Goal: Find specific page/section: Find specific page/section

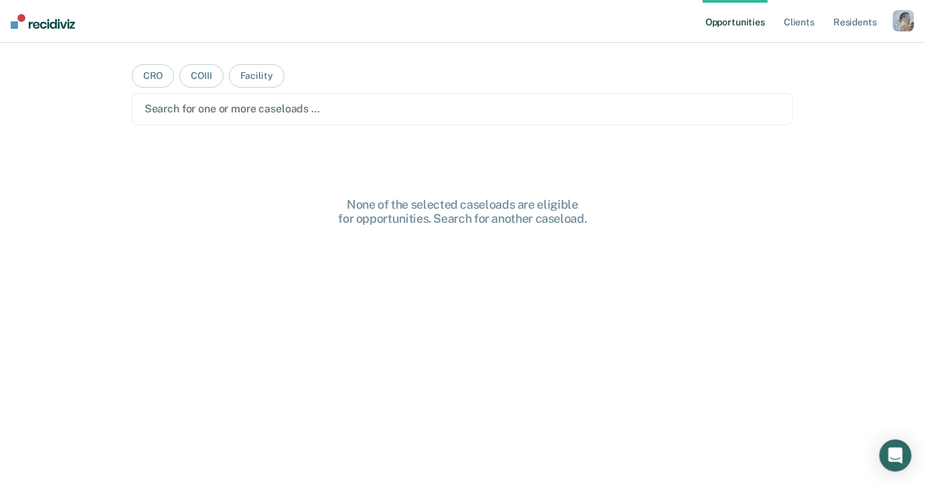
click at [913, 17] on div "button" at bounding box center [903, 20] width 21 height 21
click at [803, 57] on link "Profile" at bounding box center [850, 54] width 108 height 11
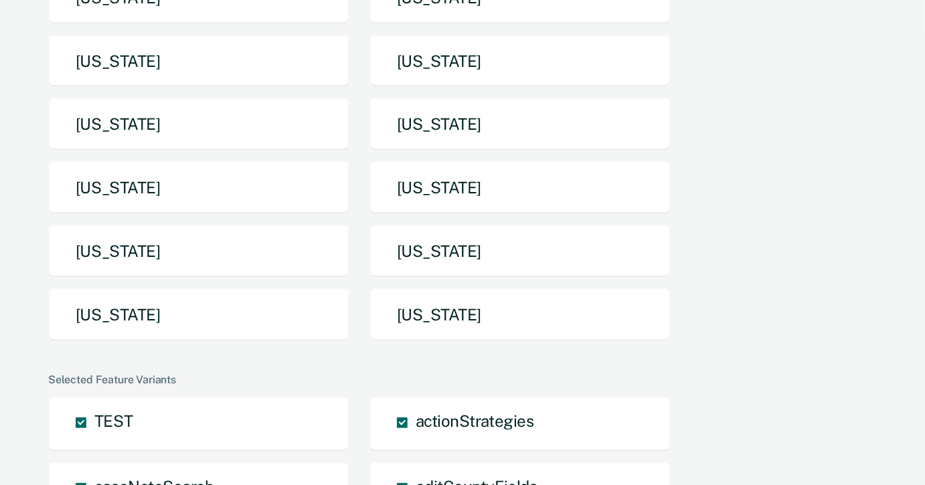
scroll to position [328, 0]
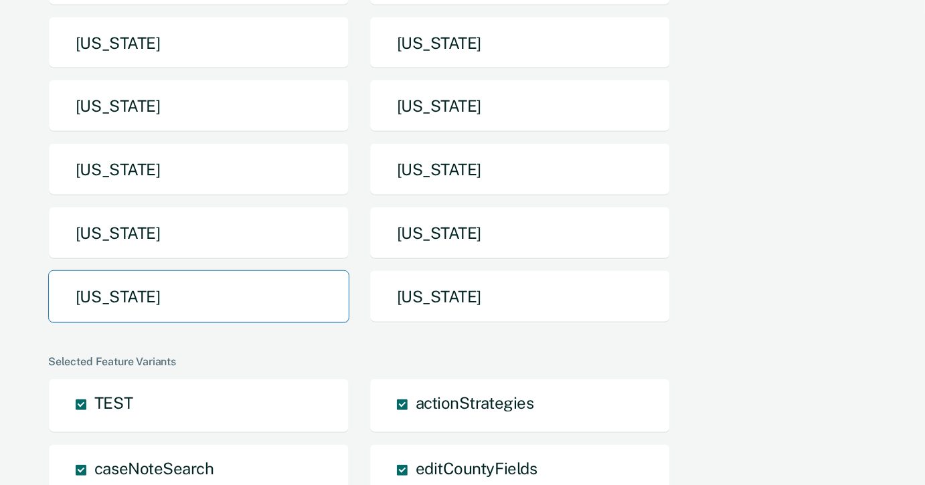
click at [315, 270] on button "[US_STATE]" at bounding box center [198, 296] width 301 height 53
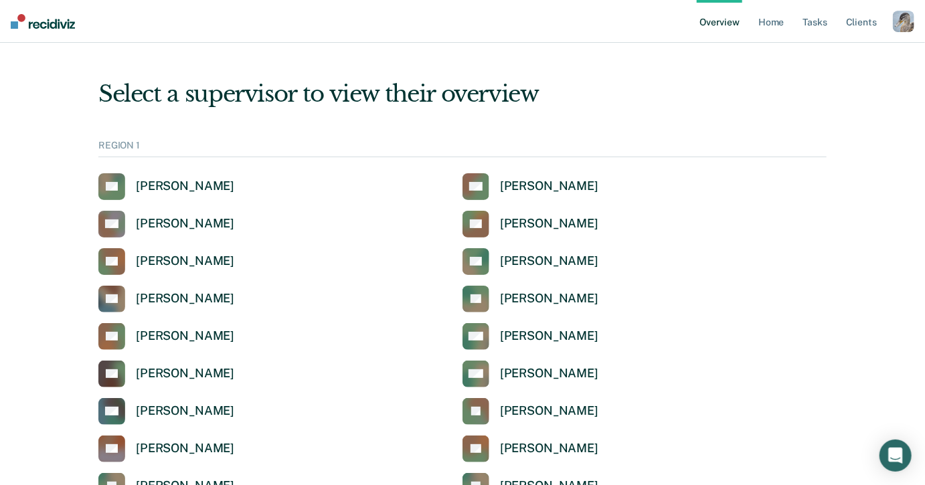
click at [590, 80] on div "Select a supervisor to view their overview" at bounding box center [462, 93] width 728 height 27
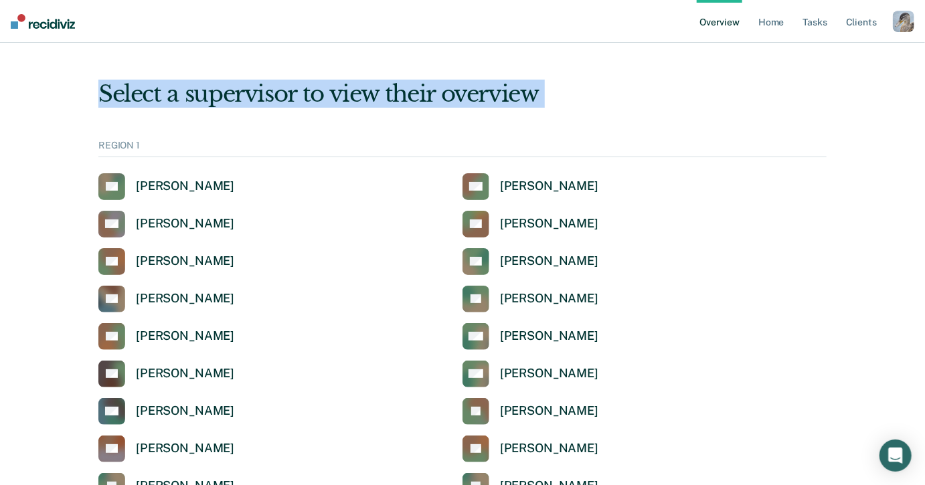
click at [603, 82] on div "Select a supervisor to view their overview" at bounding box center [462, 93] width 728 height 27
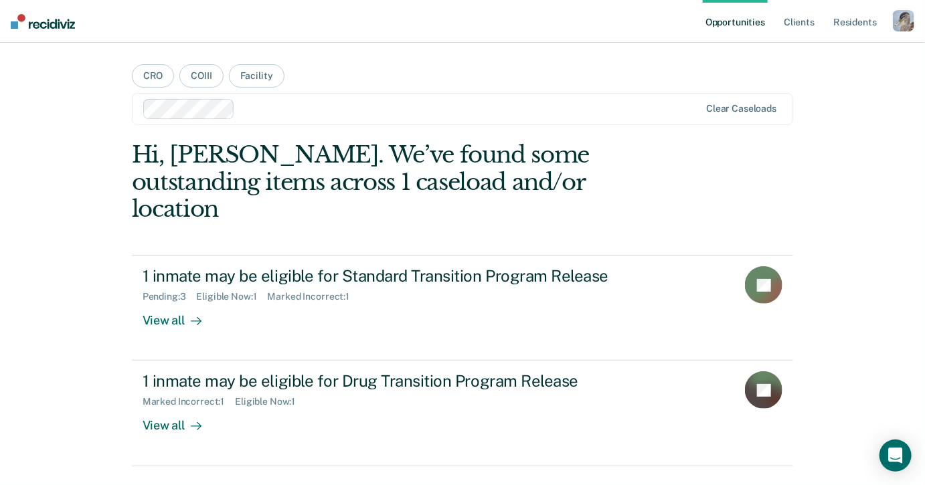
click at [903, 17] on div "button" at bounding box center [903, 20] width 21 height 21
click at [806, 52] on link "Profile" at bounding box center [850, 54] width 108 height 11
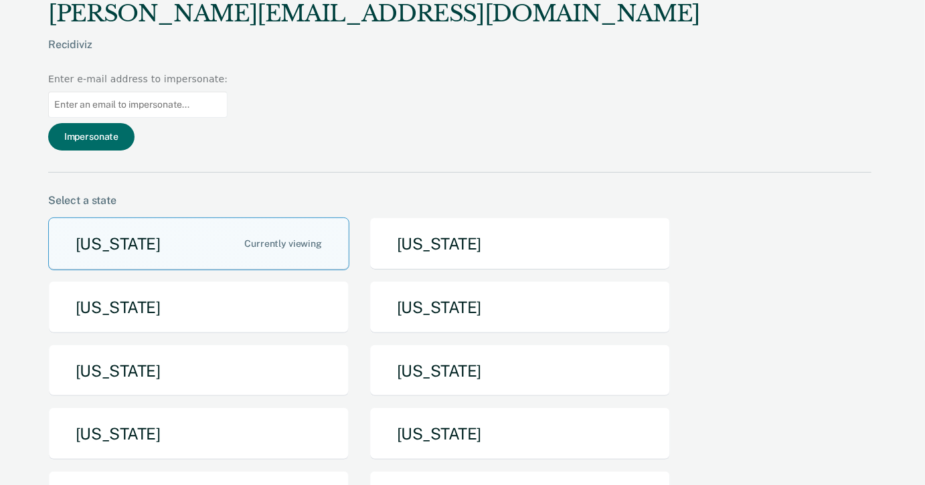
scroll to position [258, 0]
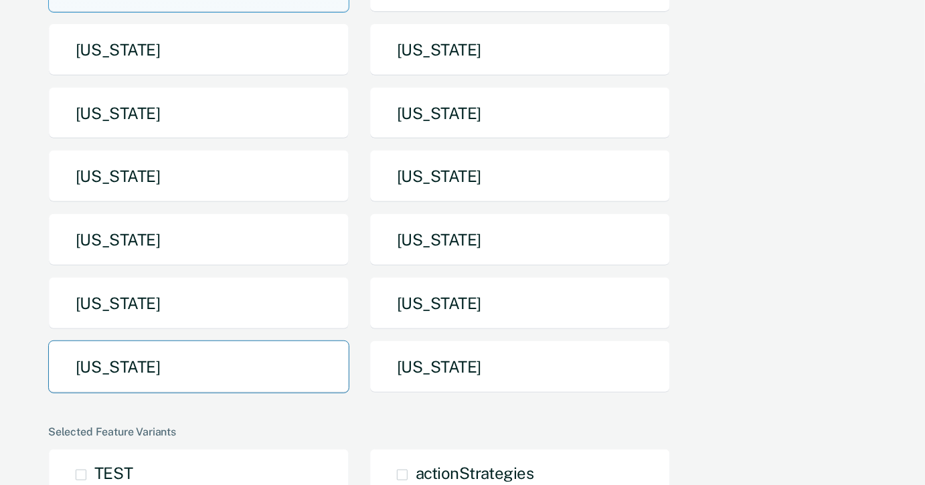
click at [303, 341] on button "[US_STATE]" at bounding box center [198, 367] width 301 height 53
